Goal: Transaction & Acquisition: Subscribe to service/newsletter

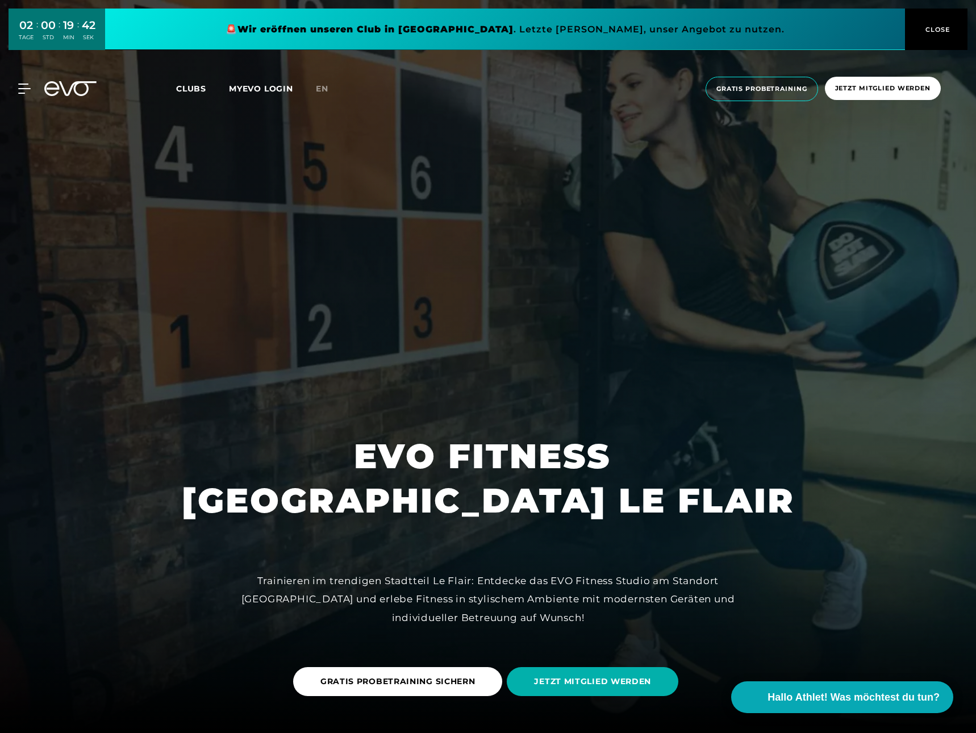
click at [192, 90] on span "Clubs" at bounding box center [191, 89] width 30 height 10
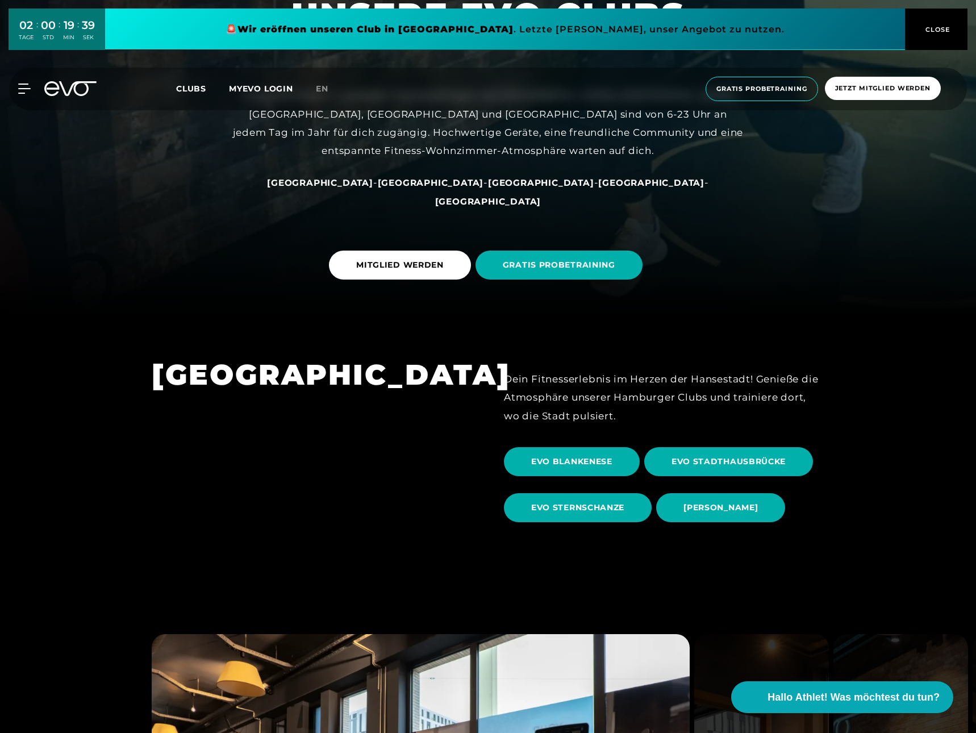
scroll to position [419, 0]
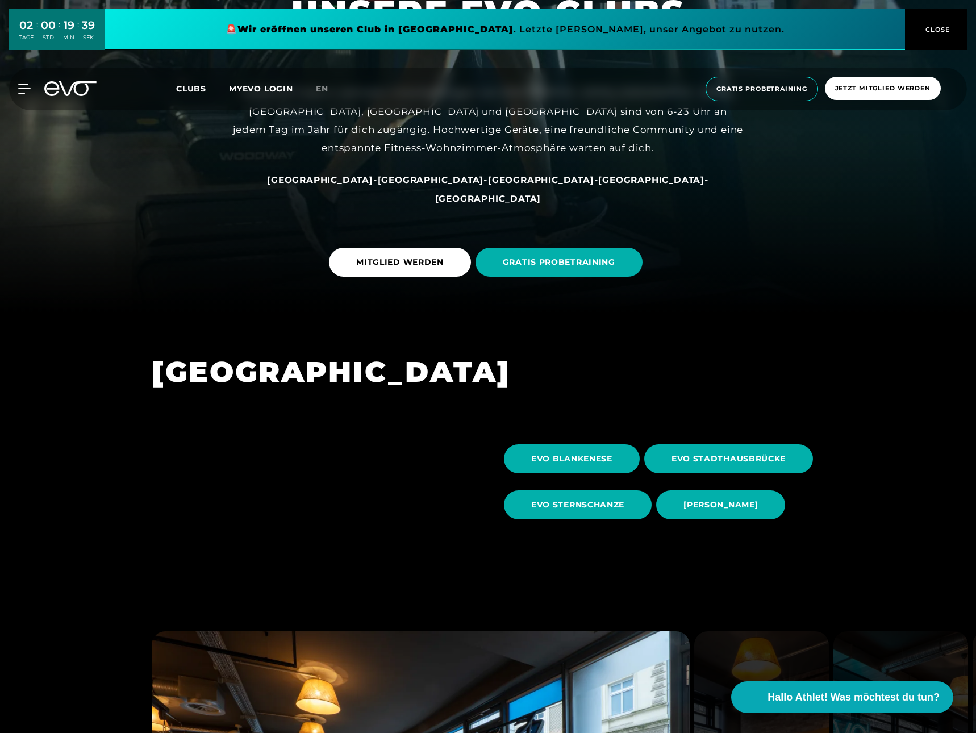
click at [488, 185] on span "[GEOGRAPHIC_DATA]" at bounding box center [541, 179] width 106 height 11
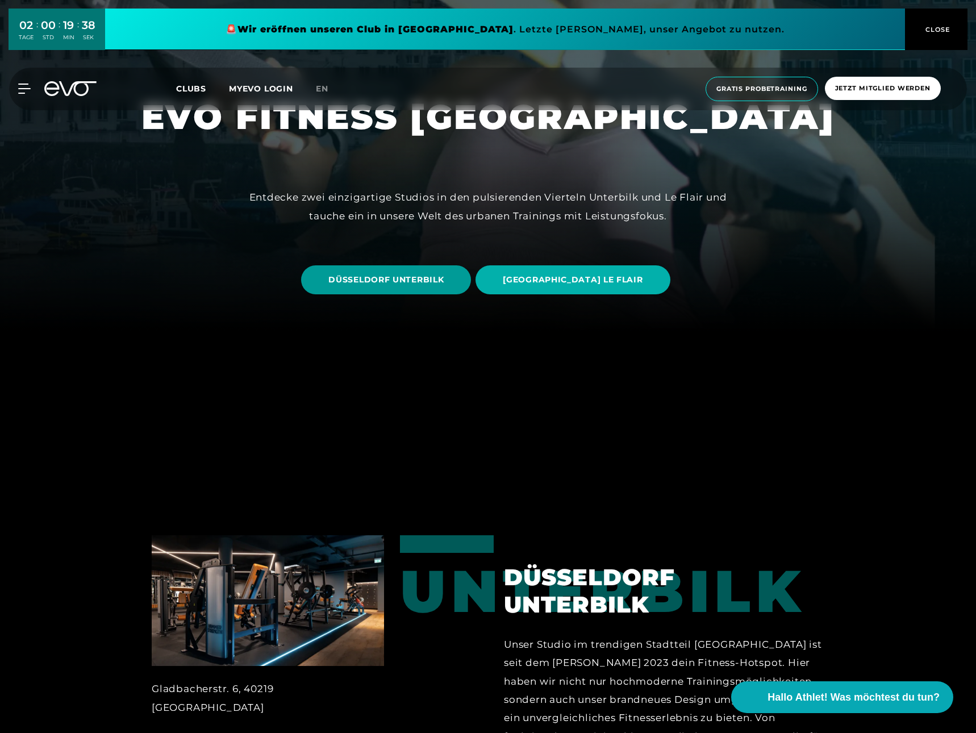
scroll to position [402, 0]
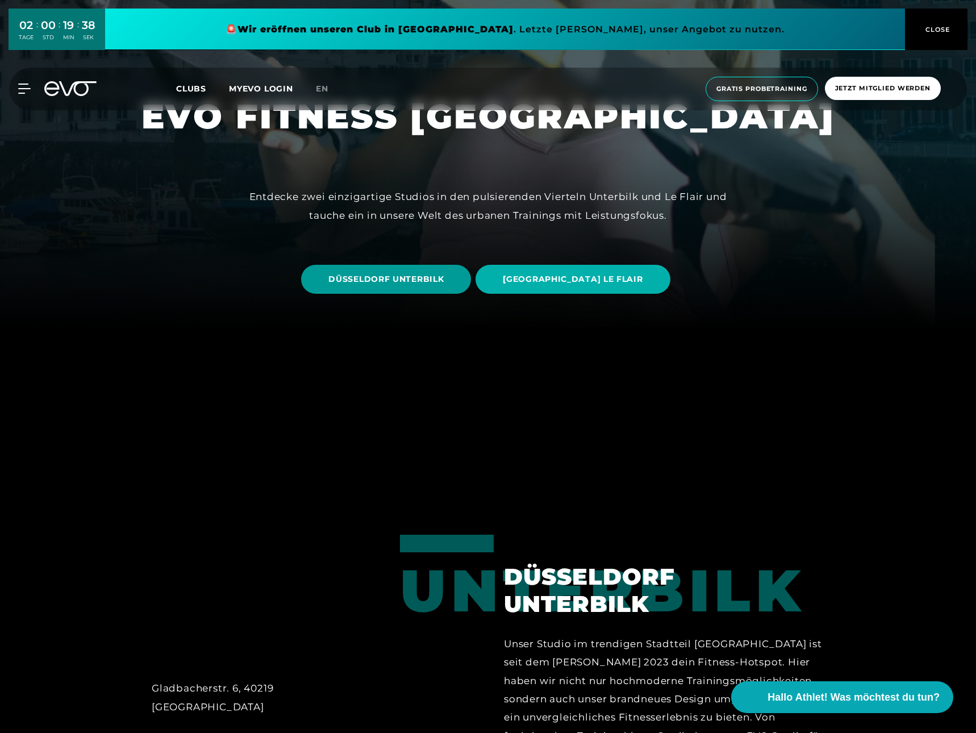
click at [431, 284] on span "DÜSSELDORF UNTERBILK" at bounding box center [386, 279] width 115 height 12
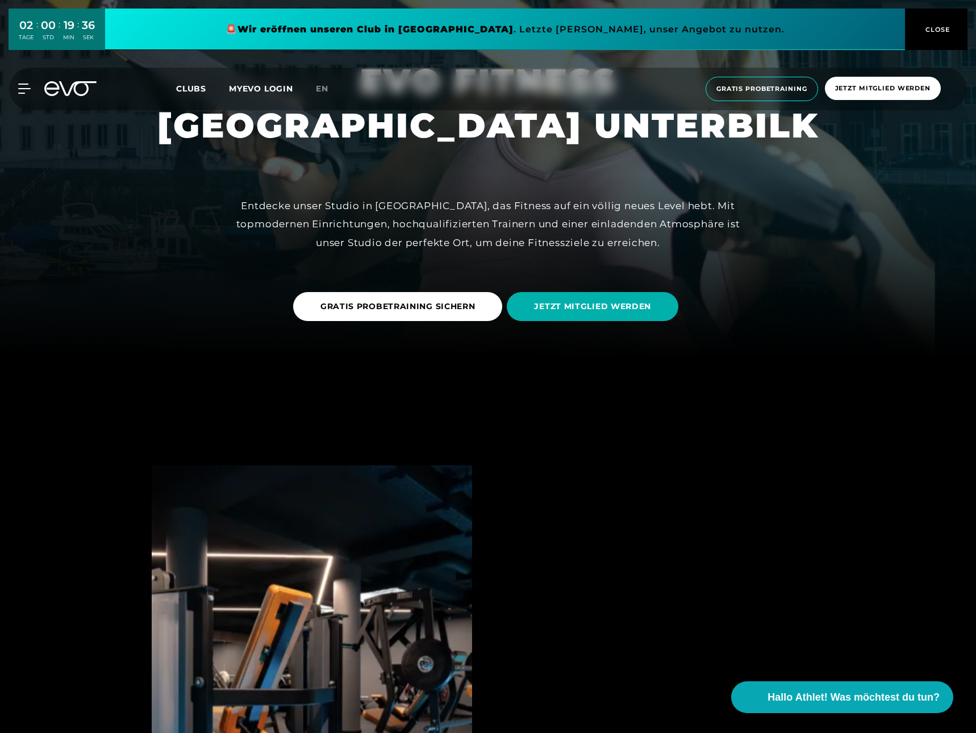
scroll to position [380, 0]
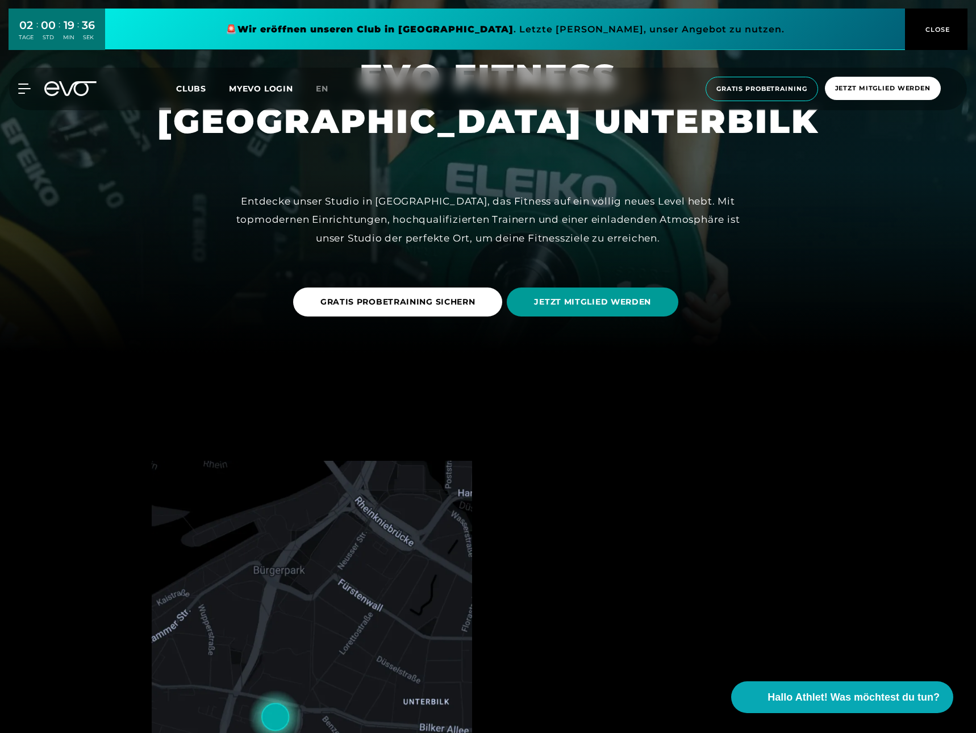
click at [541, 300] on span "JETZT MITGLIED WERDEN" at bounding box center [592, 302] width 117 height 12
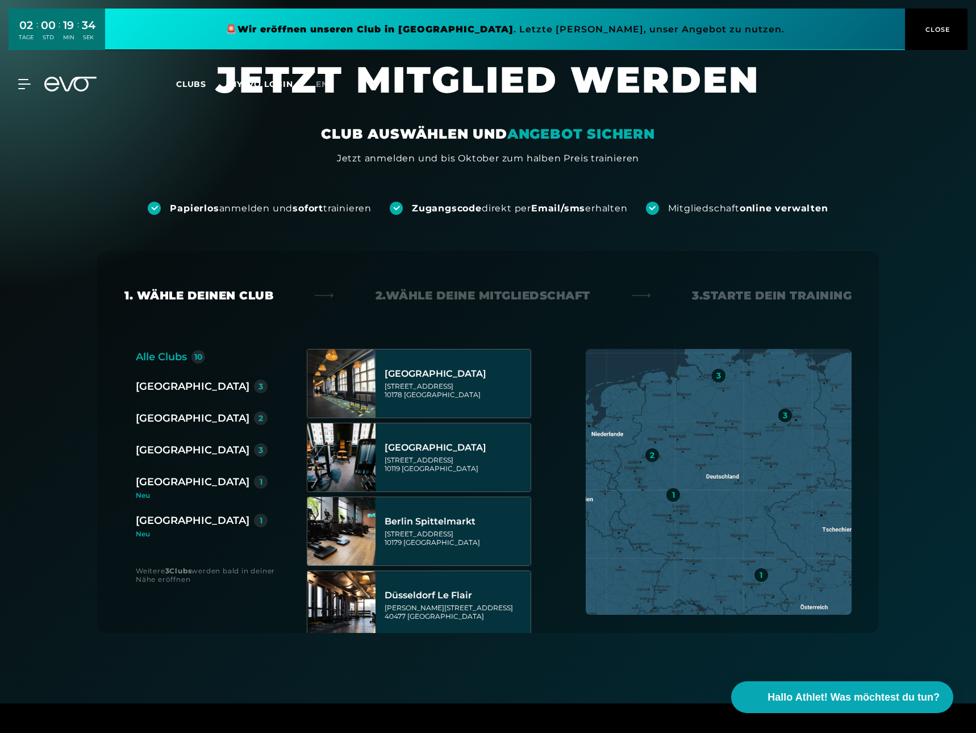
click at [165, 414] on div "[GEOGRAPHIC_DATA]" at bounding box center [193, 418] width 114 height 16
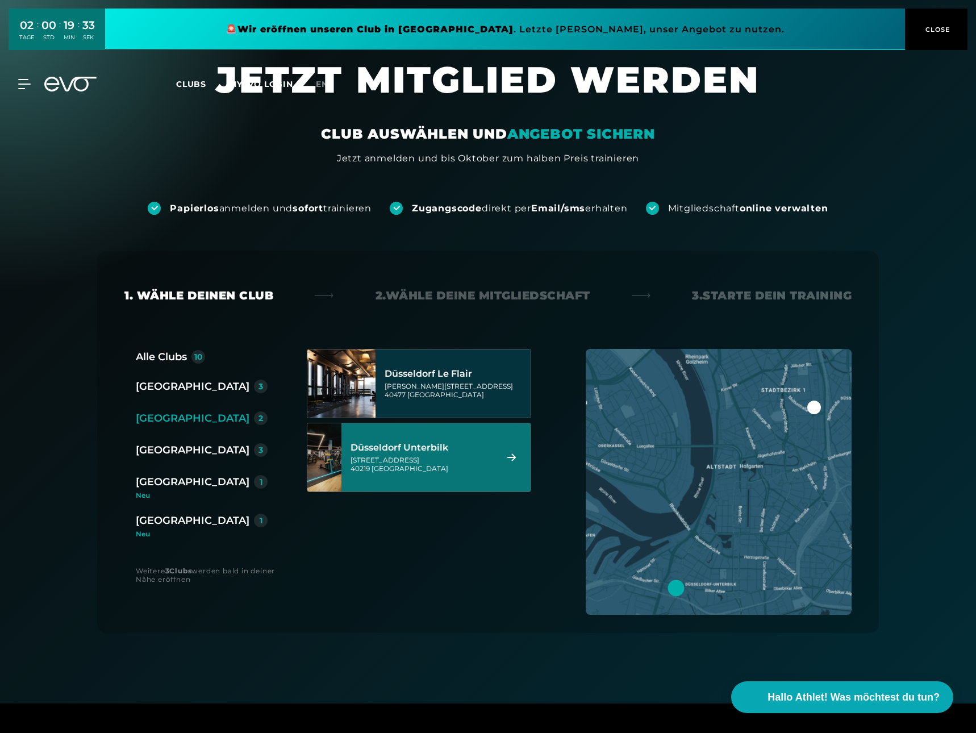
click at [445, 455] on div "[GEOGRAPHIC_DATA] Unterbilk [STREET_ADDRESS]" at bounding box center [422, 458] width 143 height 50
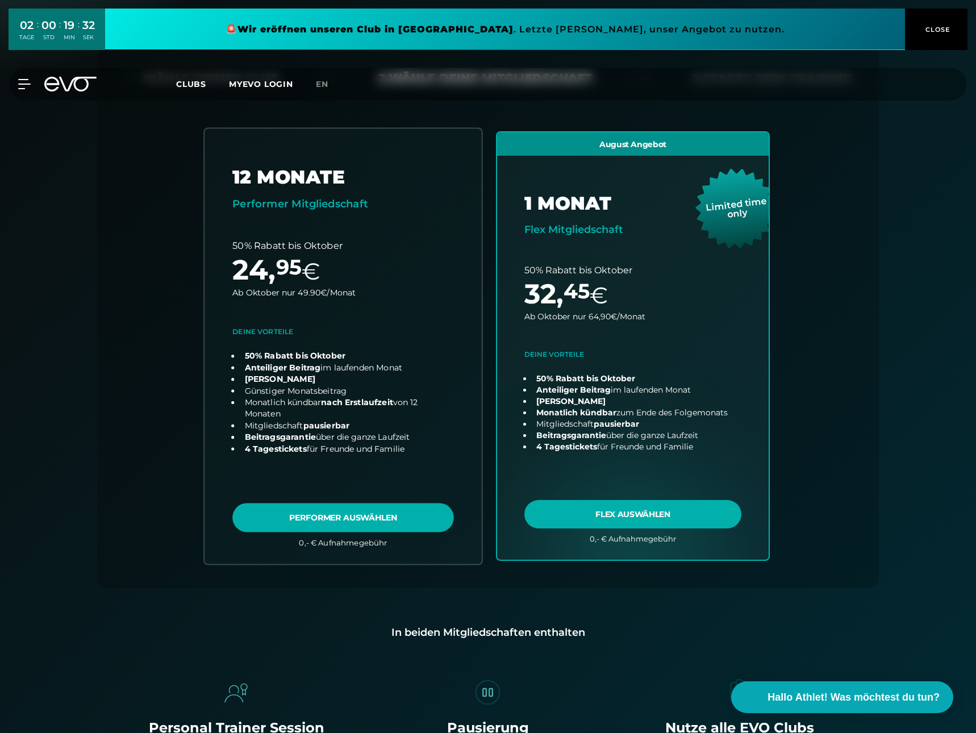
scroll to position [251, 0]
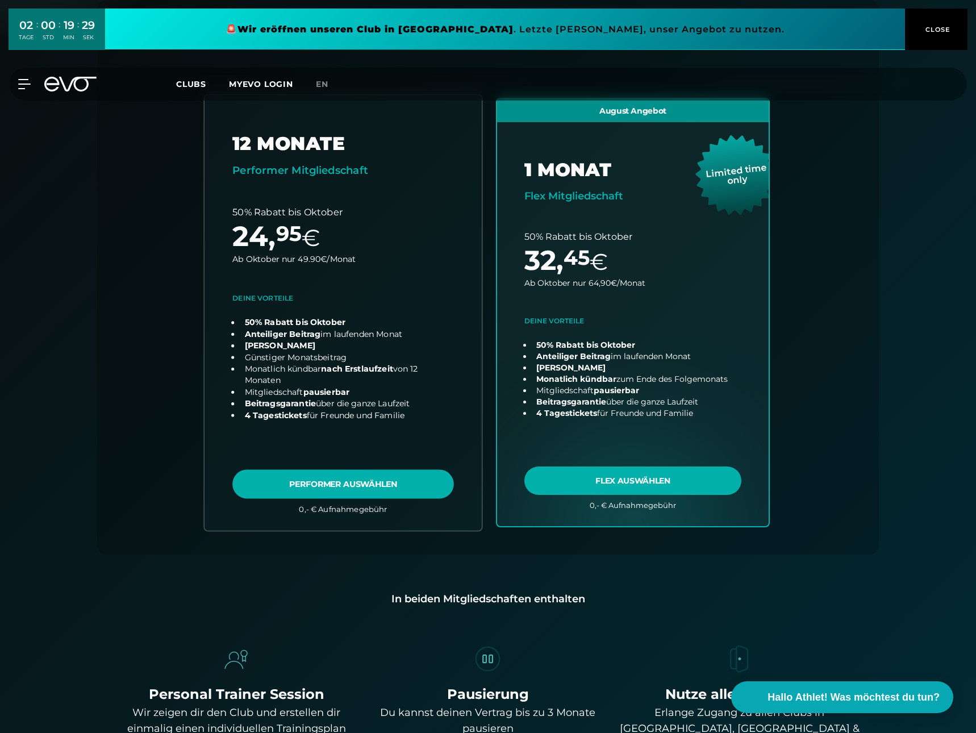
click at [405, 485] on link "choose plan" at bounding box center [343, 312] width 277 height 435
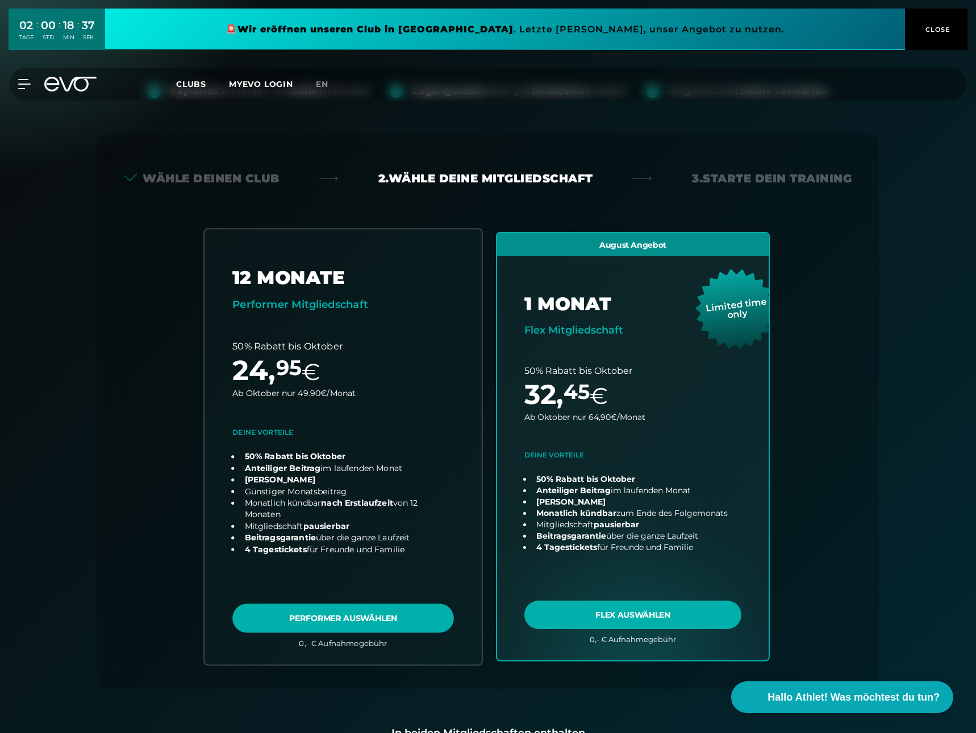
scroll to position [0, 0]
